Goal: Information Seeking & Learning: Learn about a topic

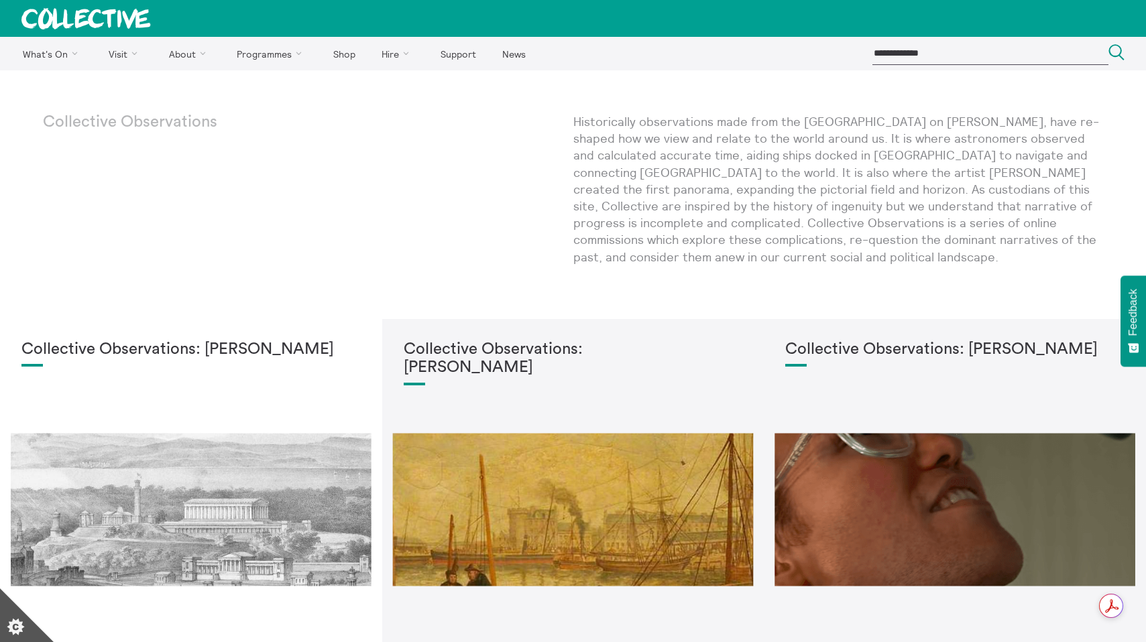
click at [101, 32] on link at bounding box center [86, 18] width 172 height 37
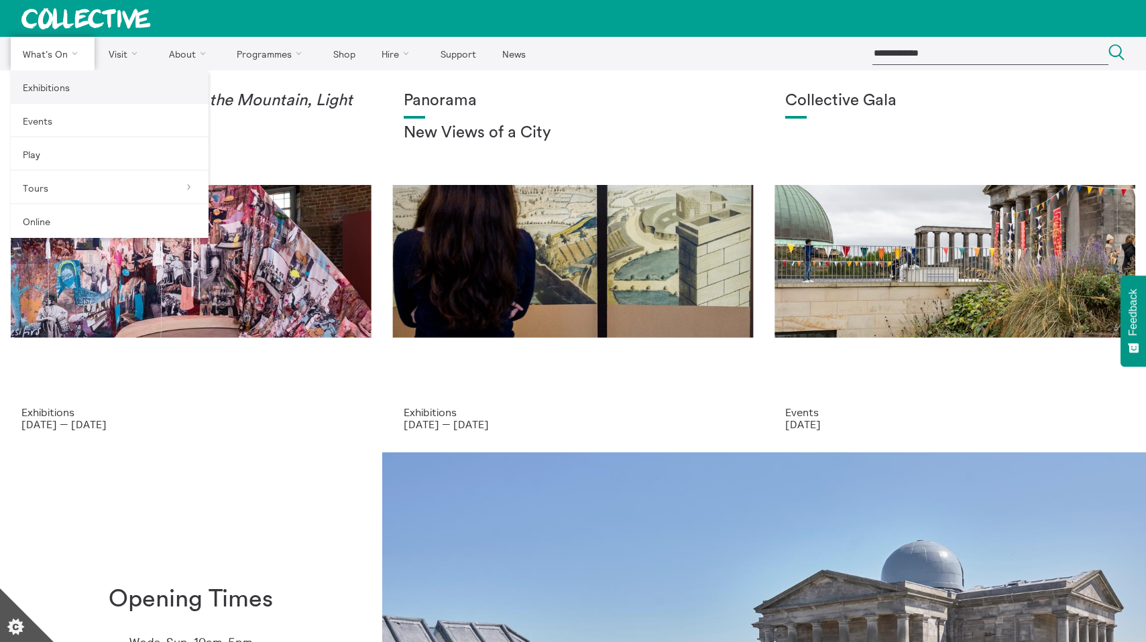
click at [64, 84] on link "Exhibitions" at bounding box center [110, 87] width 198 height 34
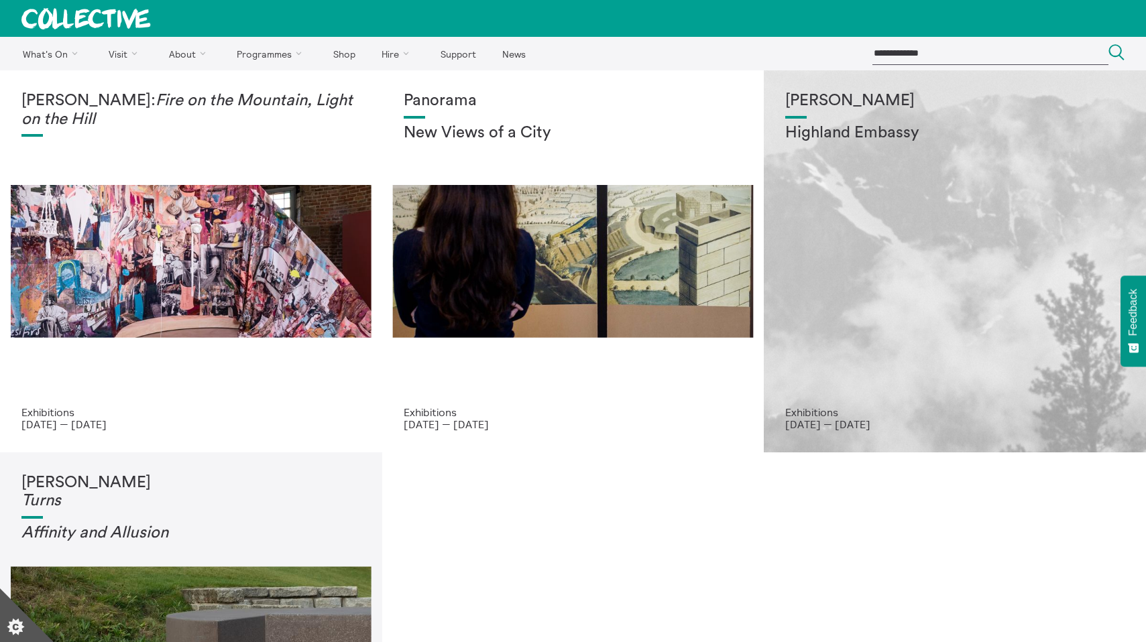
click at [896, 146] on div "Shen Xin Highland Embassy" at bounding box center [954, 249] width 339 height 314
